Goal: Browse casually: Explore the website without a specific task or goal

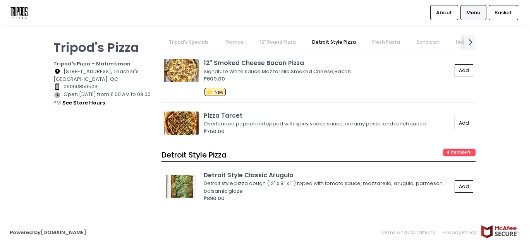
scroll to position [969, 0]
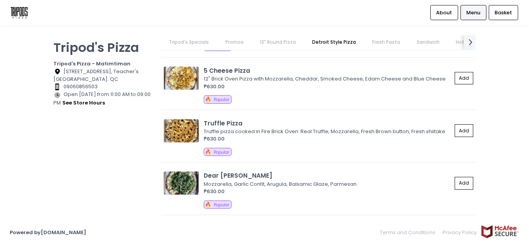
click at [237, 39] on link "Promos" at bounding box center [234, 42] width 33 height 15
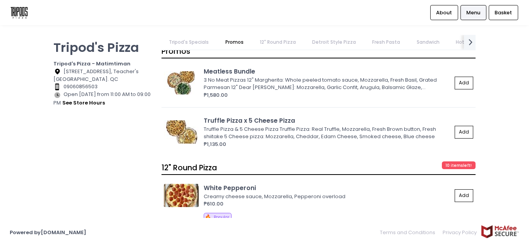
scroll to position [324, 0]
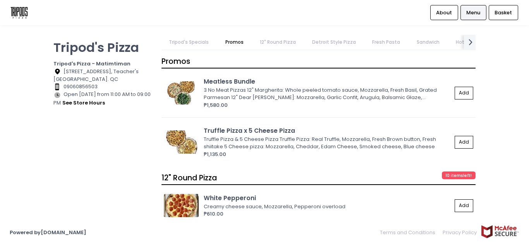
click at [182, 43] on link "Tripod's Specials" at bounding box center [189, 42] width 55 height 15
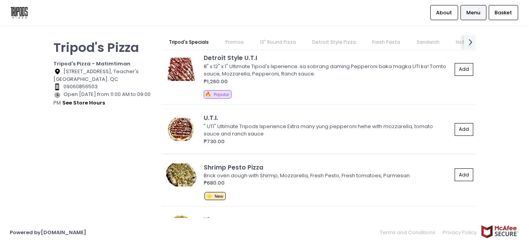
scroll to position [77, 0]
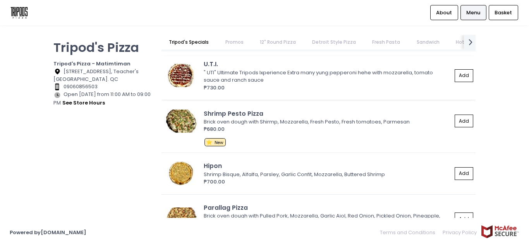
click at [186, 68] on img at bounding box center [181, 75] width 35 height 23
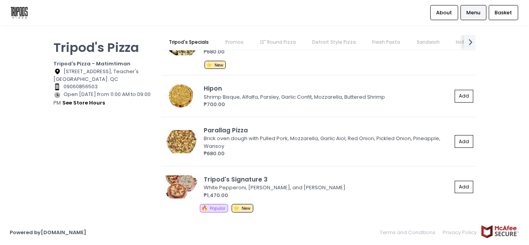
scroll to position [116, 0]
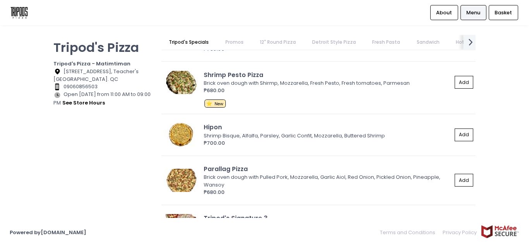
click at [468, 41] on icon "next Created with Sketch." at bounding box center [470, 41] width 11 height 11
click at [434, 43] on link "Hot Sauce" at bounding box center [430, 42] width 40 height 15
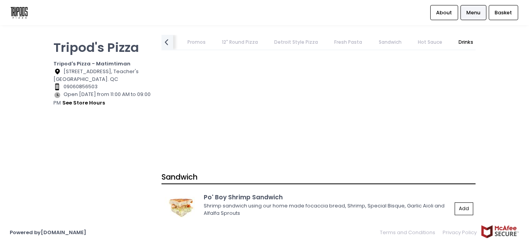
scroll to position [1790, 0]
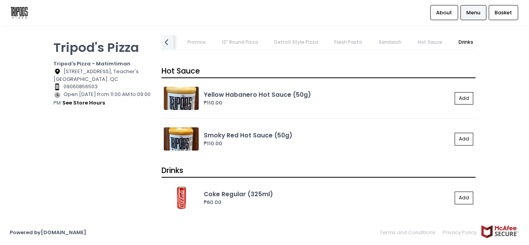
click at [414, 42] on link "Hot Sauce" at bounding box center [430, 42] width 40 height 15
click at [392, 39] on link "Sandwich" at bounding box center [390, 42] width 38 height 15
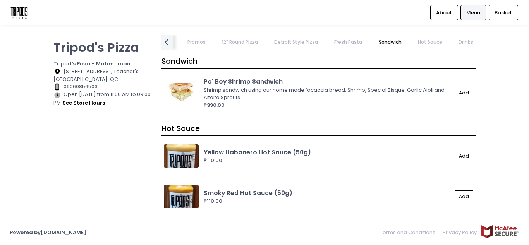
click at [351, 41] on link "Fresh Pasta" at bounding box center [348, 42] width 43 height 15
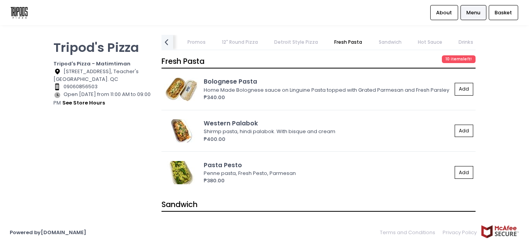
click at [296, 39] on link "Detroit Style Pizza" at bounding box center [296, 42] width 59 height 15
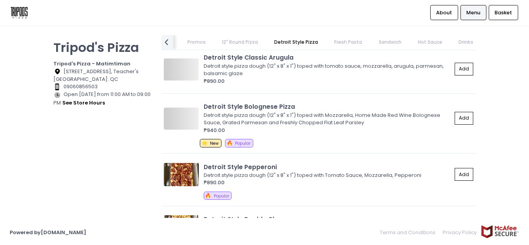
click at [243, 45] on link "12" Round Pizza" at bounding box center [239, 42] width 51 height 15
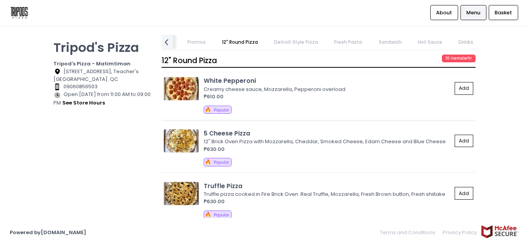
scroll to position [440, 0]
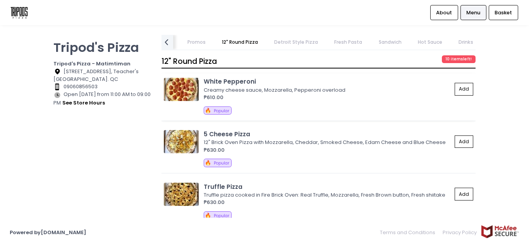
click at [186, 83] on img at bounding box center [181, 89] width 35 height 23
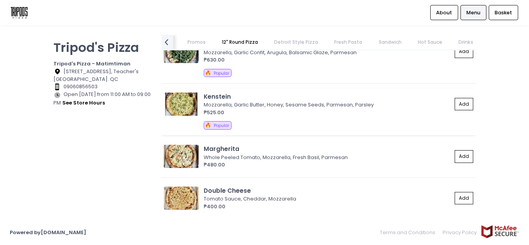
scroll to position [673, 0]
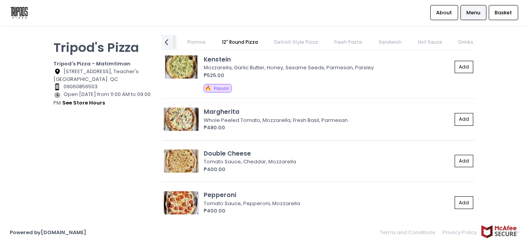
click at [188, 119] on img at bounding box center [181, 119] width 35 height 23
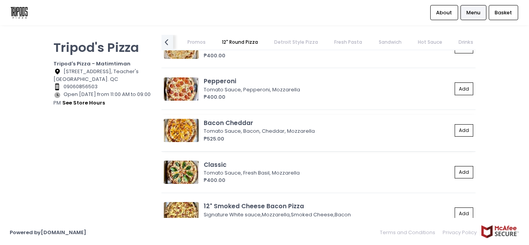
scroll to position [789, 0]
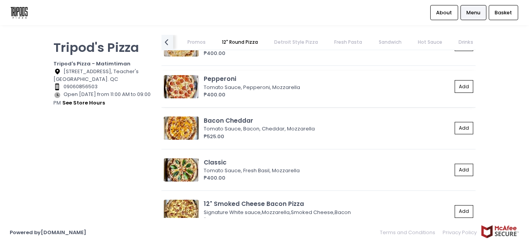
click at [179, 91] on img at bounding box center [181, 86] width 35 height 23
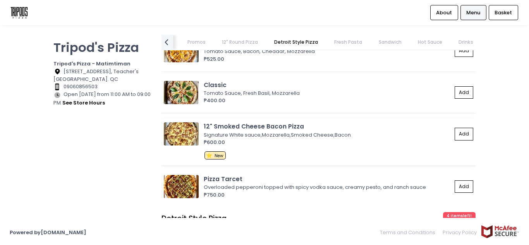
scroll to position [905, 0]
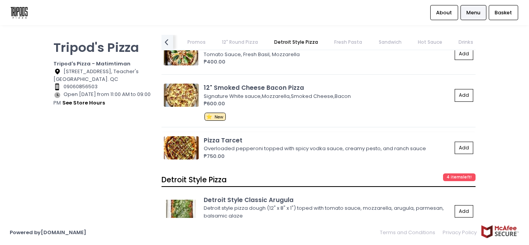
click at [177, 145] on img at bounding box center [181, 147] width 35 height 23
